Goal: Task Accomplishment & Management: Manage account settings

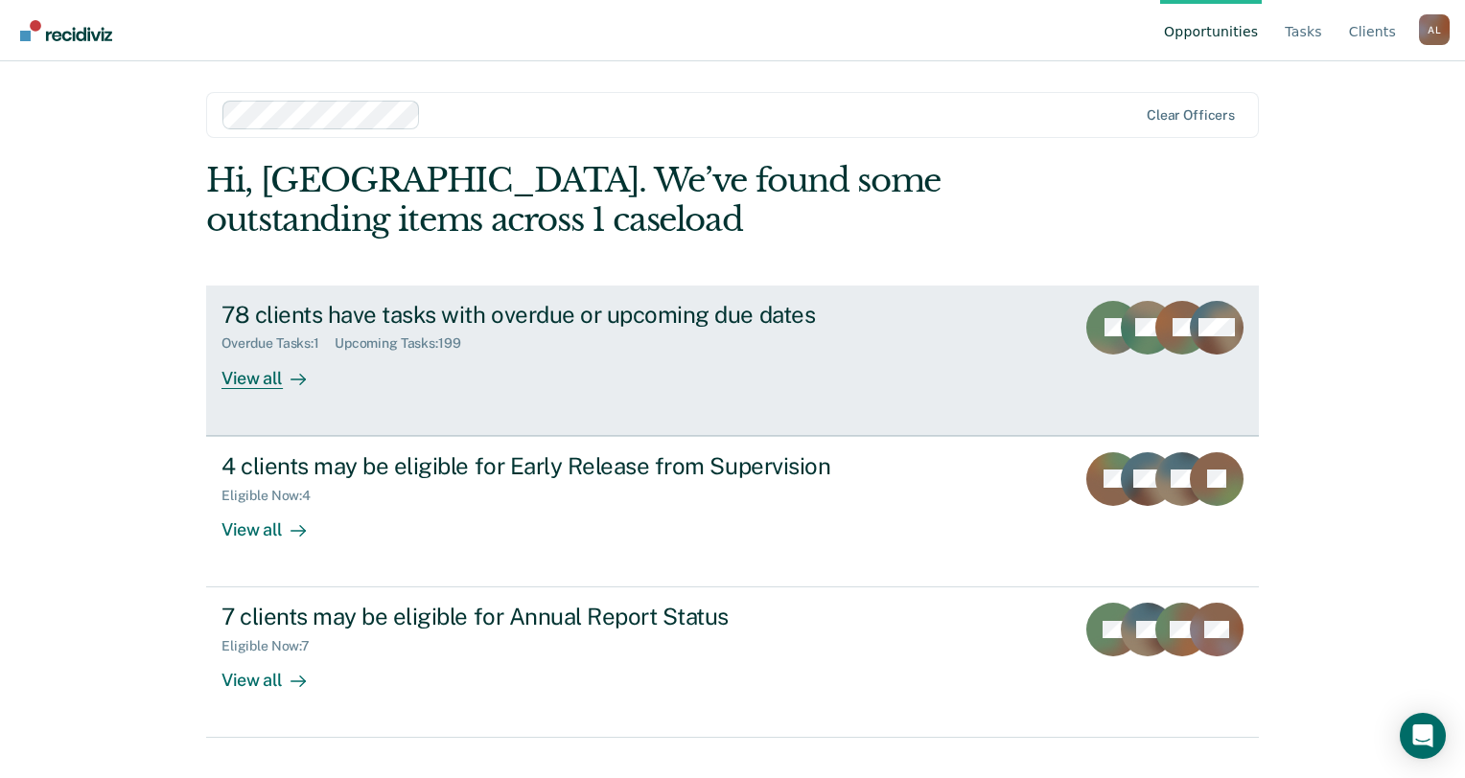
click at [414, 369] on div "78 clients have tasks with overdue or upcoming due dates Overdue Tasks : 1 Upco…" at bounding box center [580, 345] width 719 height 88
